Goal: Task Accomplishment & Management: Manage account settings

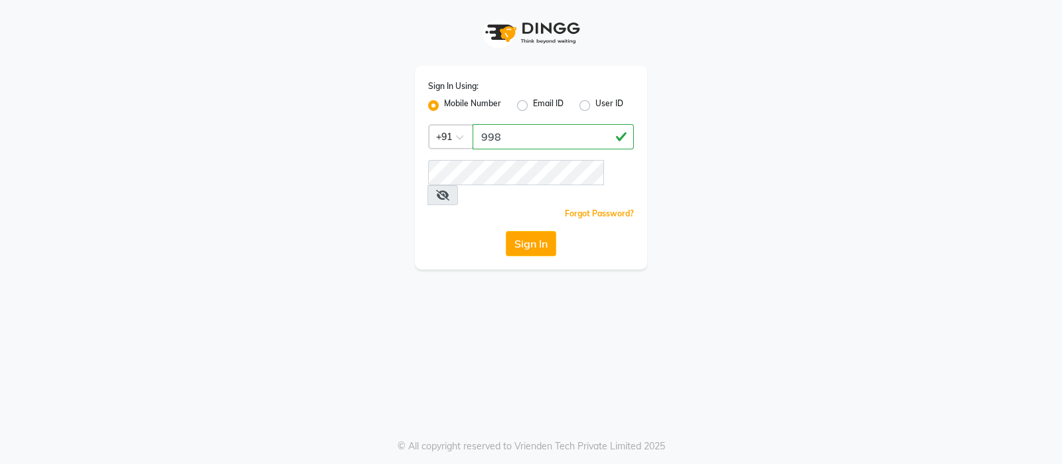
click at [884, 445] on div "© All copyright reserved to Vrienden Tech Private Limited 2025" at bounding box center [531, 446] width 1062 height 14
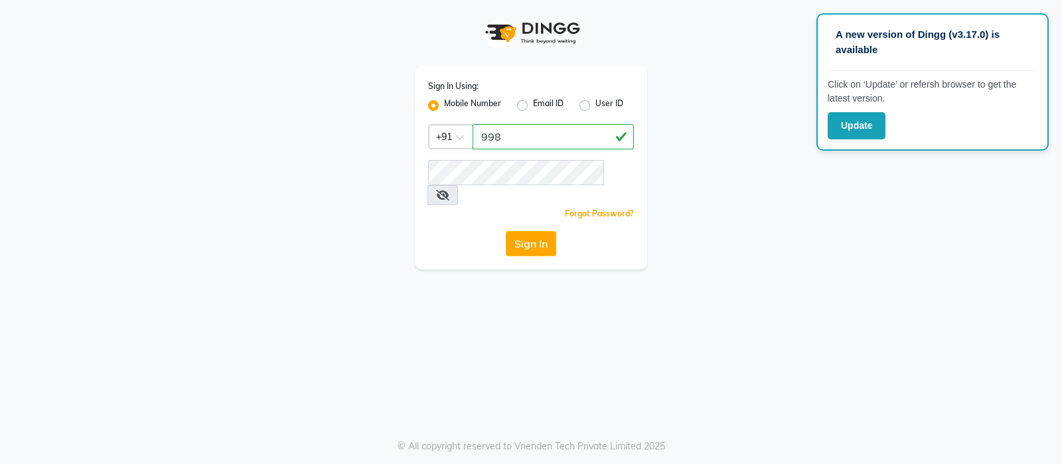
click at [475, 123] on div "Sign In Using: Mobile Number Email ID User ID Country Code × +91 998 Remember m…" at bounding box center [531, 168] width 232 height 204
click at [535, 147] on input "998" at bounding box center [553, 136] width 161 height 25
click at [535, 147] on input "9987871019" at bounding box center [553, 136] width 161 height 25
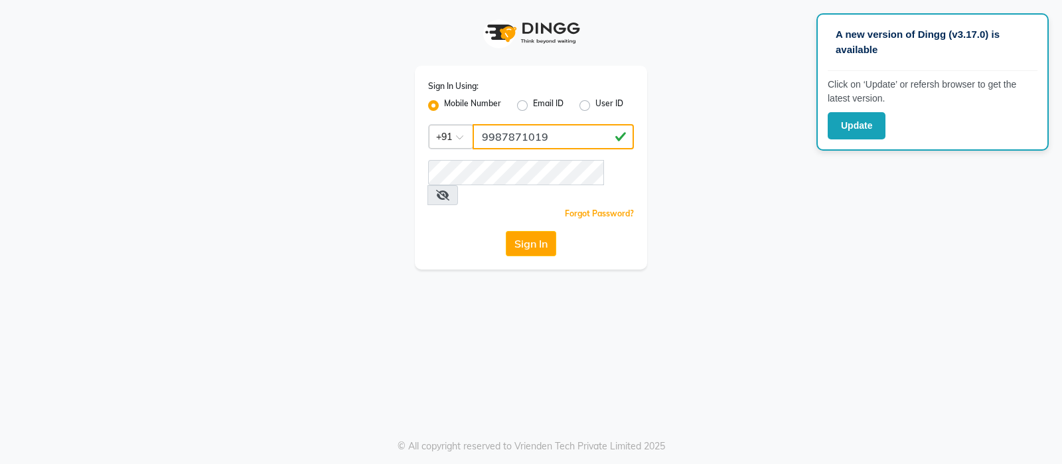
type input "9987871019"
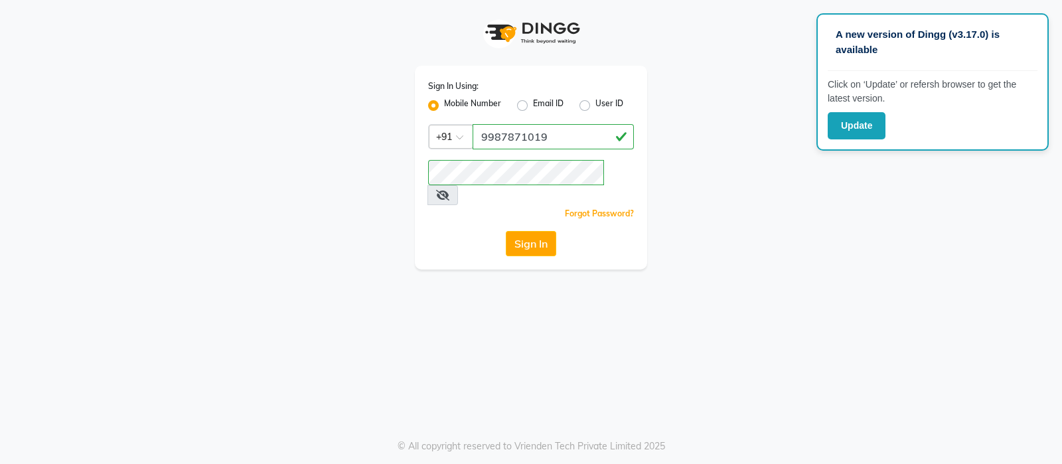
drag, startPoint x: 531, startPoint y: 260, endPoint x: 541, endPoint y: 232, distance: 29.6
click at [541, 232] on div "A new version of Dingg (v3.17.0) is available Click on ‘Update’ or refersh brow…" at bounding box center [531, 232] width 1062 height 464
click at [541, 232] on button "Sign In" at bounding box center [531, 243] width 50 height 25
click at [541, 232] on div "Sign In" at bounding box center [531, 243] width 206 height 25
